Goal: Navigation & Orientation: Find specific page/section

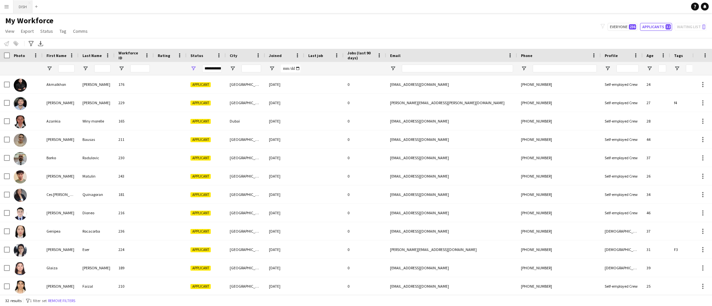
click at [24, 9] on button "DISH Close" at bounding box center [22, 6] width 19 height 13
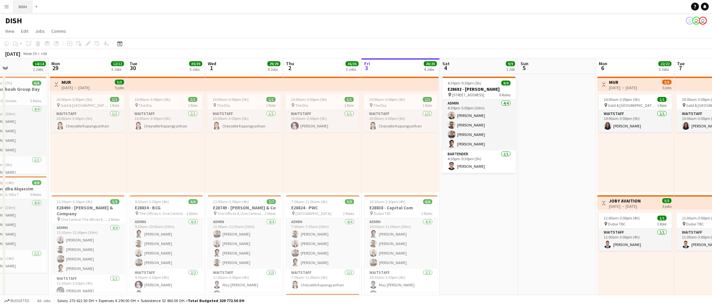
click at [25, 9] on button "DISH Close" at bounding box center [22, 6] width 19 height 13
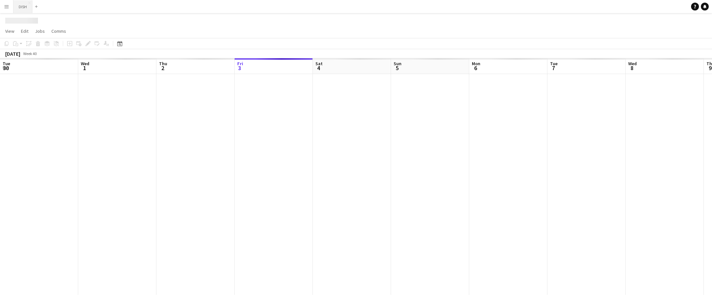
scroll to position [0, 156]
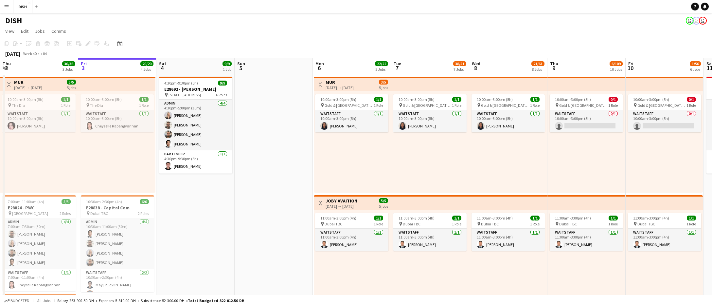
click at [9, 7] on button "Menu" at bounding box center [6, 6] width 13 height 13
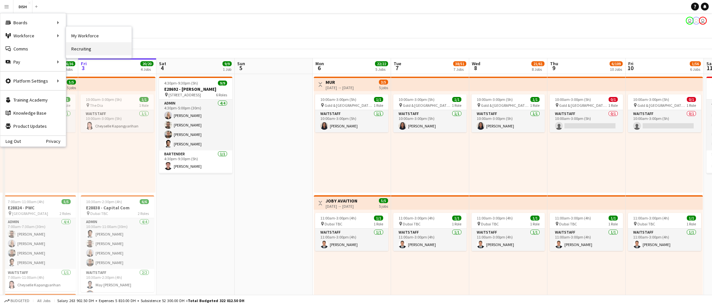
click at [99, 50] on link "Recruiting" at bounding box center [98, 48] width 65 height 13
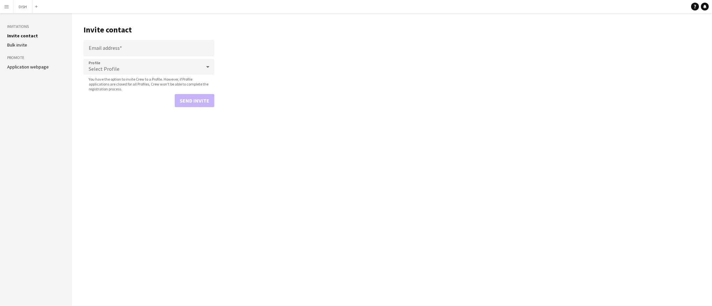
click at [6, 5] on app-icon "Menu" at bounding box center [6, 6] width 5 height 5
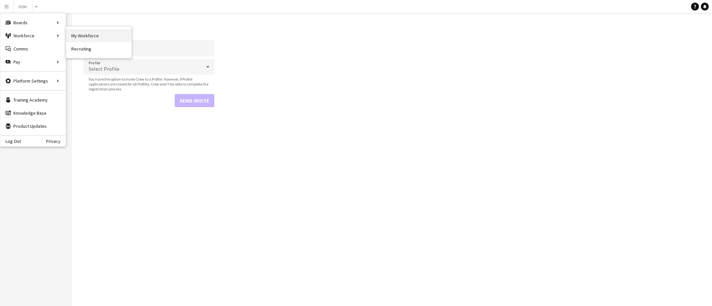
click at [84, 32] on link "My Workforce" at bounding box center [98, 35] width 65 height 13
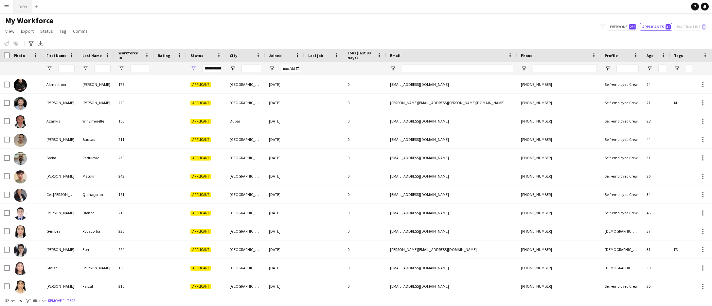
click at [19, 5] on button "DISH Close" at bounding box center [22, 6] width 19 height 13
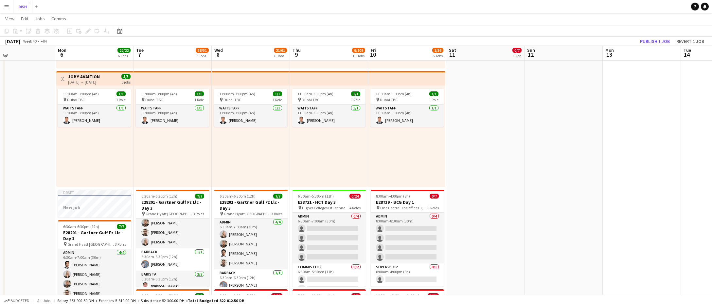
scroll to position [119, 0]
